Goal: Complete application form

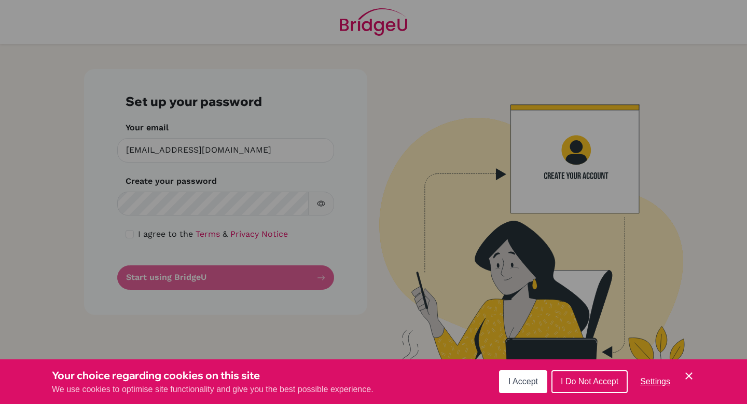
click at [517, 379] on span "I Accept" at bounding box center [523, 381] width 30 height 9
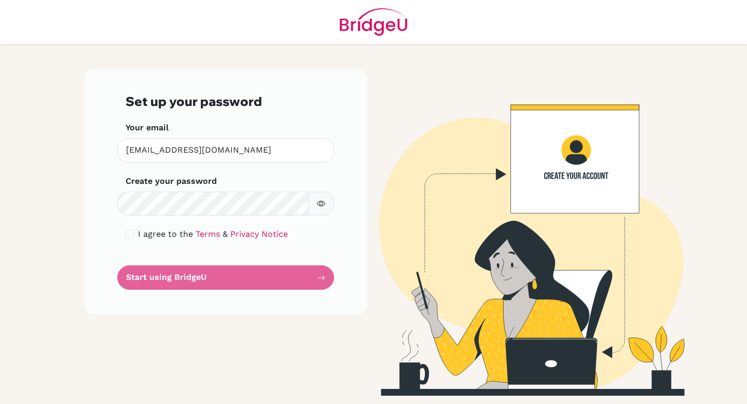
click at [168, 279] on form "Set up your password Your email wdavison@isumail.ac.ug Invalid email Create you…" at bounding box center [226, 192] width 200 height 196
click at [132, 240] on div "I agree to the Terms & Privacy Notice" at bounding box center [226, 234] width 200 height 12
click at [130, 235] on input "checkbox" at bounding box center [130, 234] width 8 height 8
checkbox input "true"
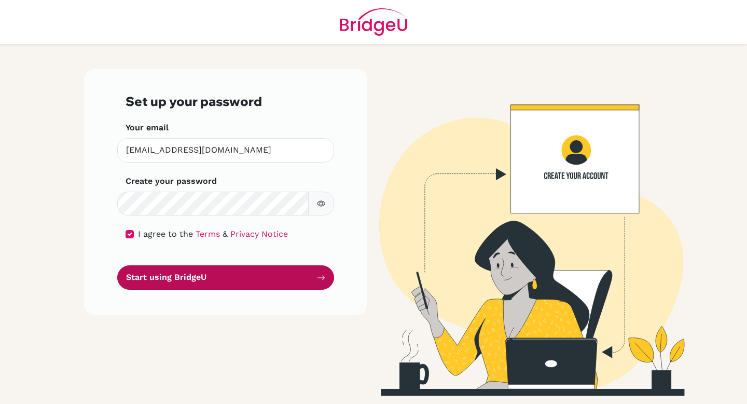
click at [149, 274] on button "Start using BridgeU" at bounding box center [225, 277] width 217 height 24
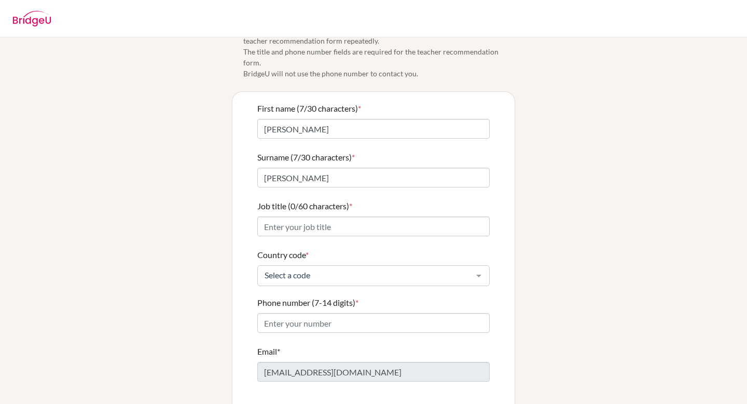
scroll to position [27, 0]
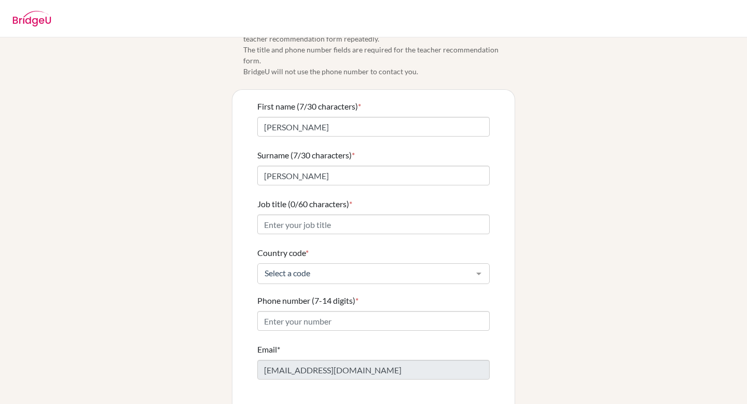
type input "[EMAIL_ADDRESS][DOMAIN_NAME]"
click at [282, 214] on input "Job title (0/60 characters) *" at bounding box center [373, 224] width 232 height 20
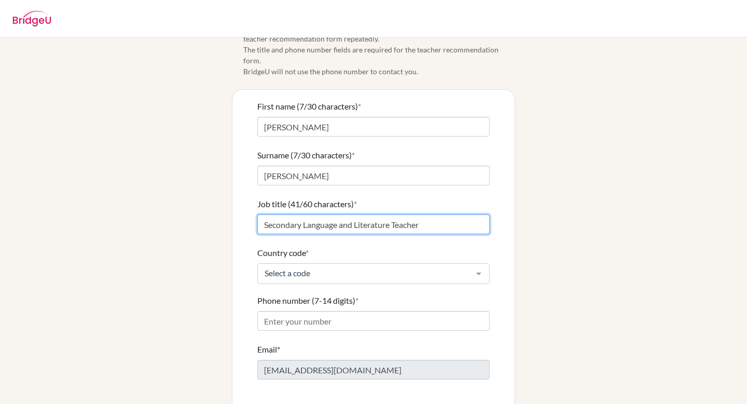
type input "Secondary Language and Literature Teacher"
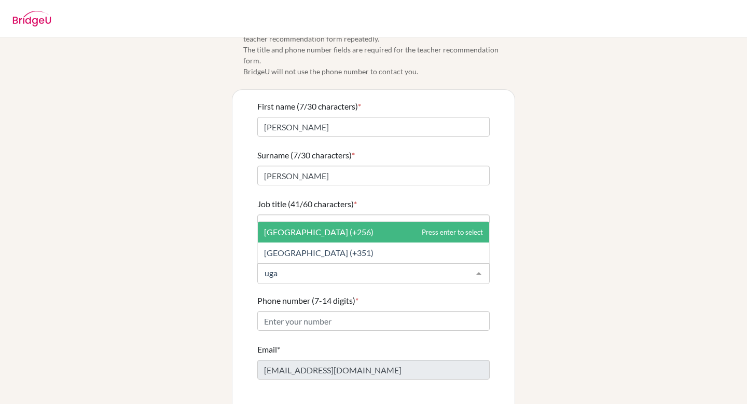
scroll to position [0, 0]
type input "ug"
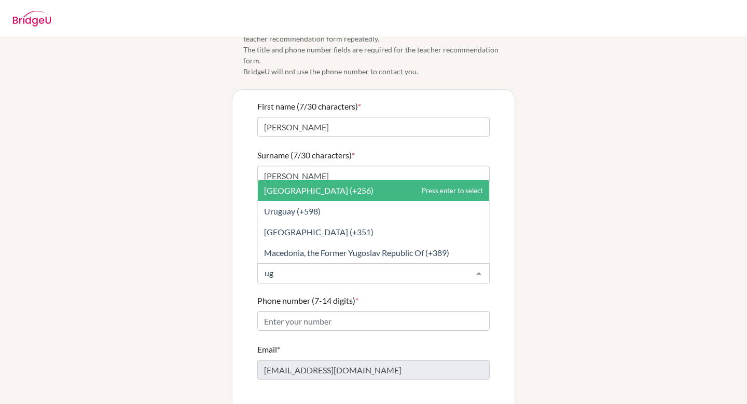
click at [304, 185] on span "[GEOGRAPHIC_DATA] (+256)" at bounding box center [318, 190] width 109 height 10
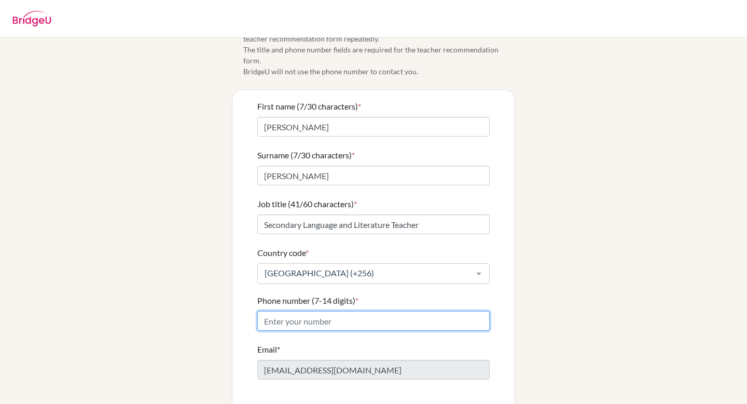
click at [292, 311] on input "Phone number (7-14 digits) *" at bounding box center [373, 321] width 232 height 20
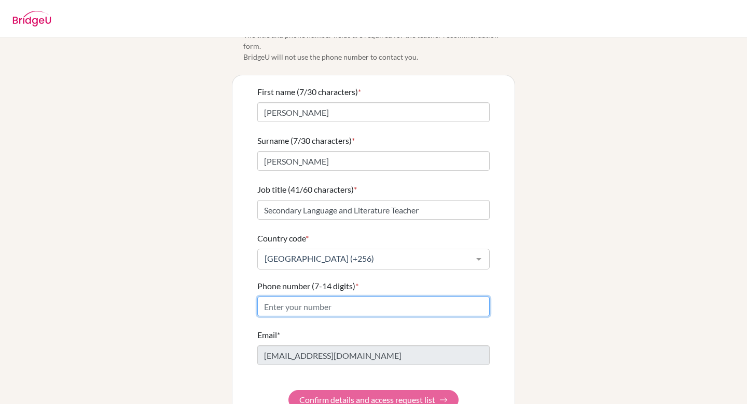
scroll to position [48, 0]
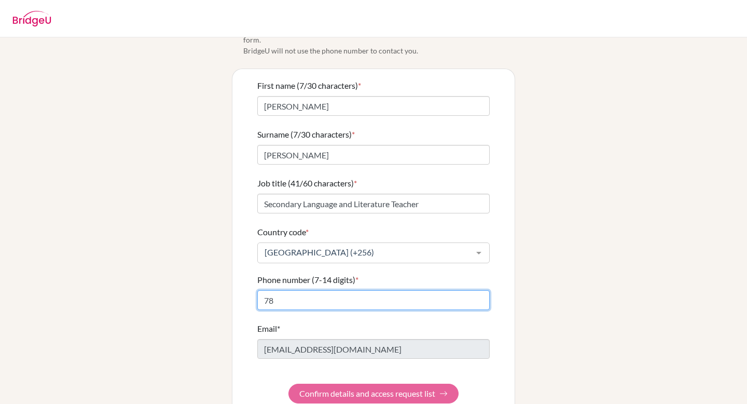
type input "0780792058"
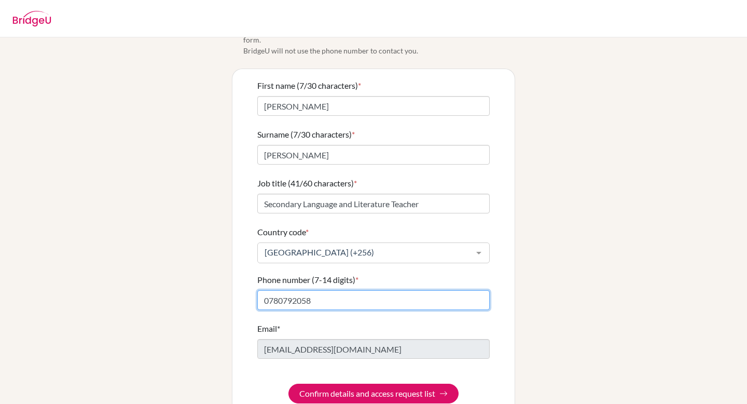
scroll to position [60, 0]
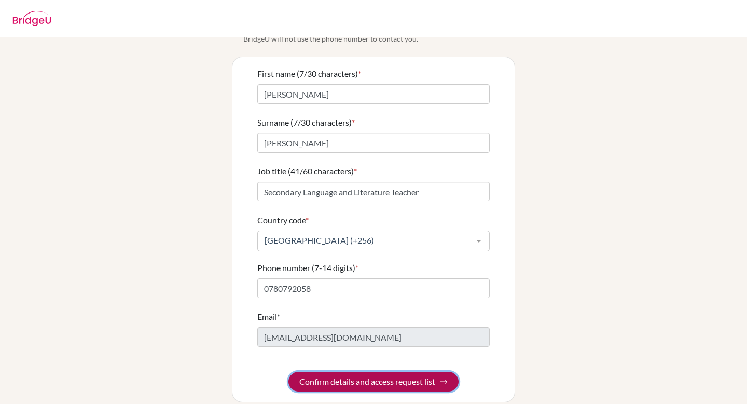
click at [373, 376] on button "Confirm details and access request list" at bounding box center [373, 382] width 170 height 20
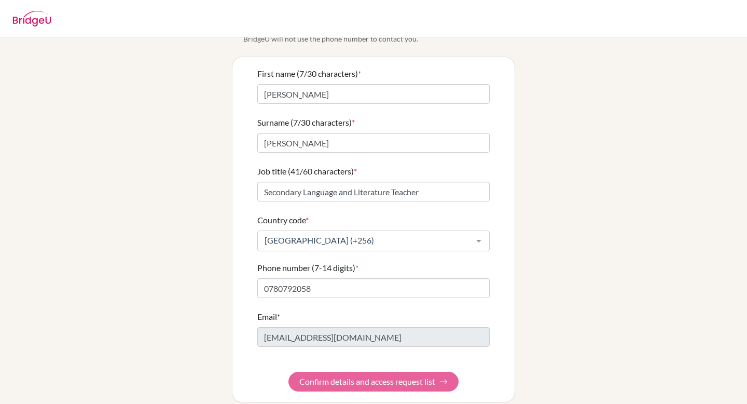
scroll to position [0, 0]
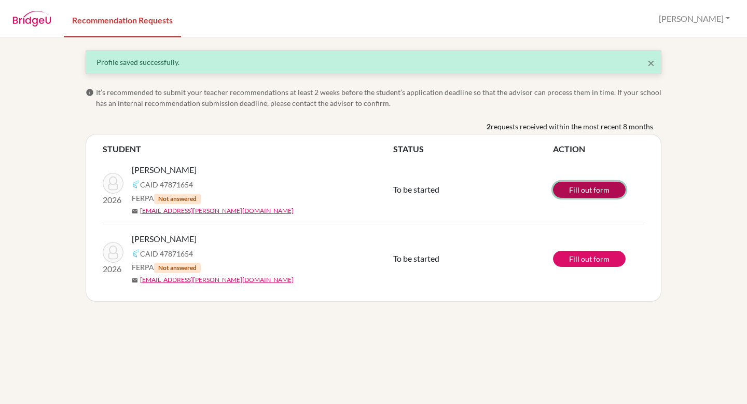
click at [570, 187] on link "Fill out form" at bounding box center [589, 190] width 73 height 16
